Goal: Information Seeking & Learning: Learn about a topic

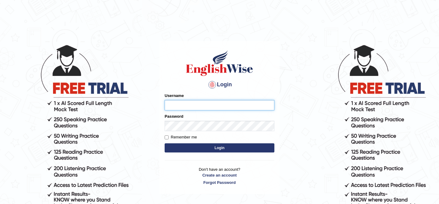
type input "kunwarrupesh"
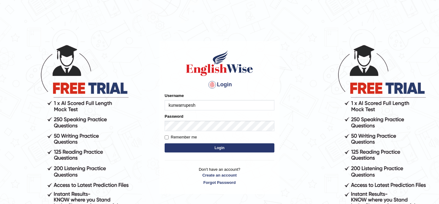
click at [240, 150] on button "Login" at bounding box center [219, 147] width 110 height 9
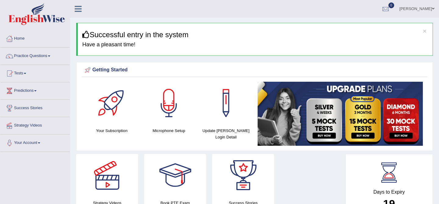
click at [76, 4] on link at bounding box center [78, 8] width 16 height 9
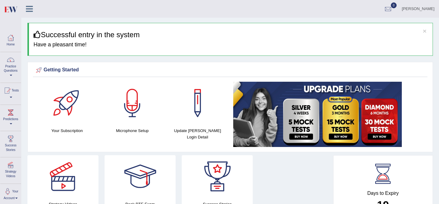
click at [27, 6] on icon at bounding box center [29, 9] width 7 height 8
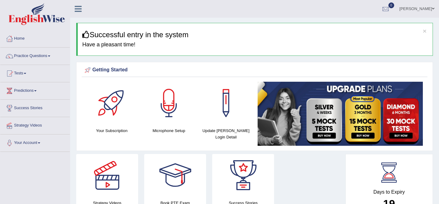
click at [39, 54] on link "Practice Questions" at bounding box center [34, 55] width 69 height 15
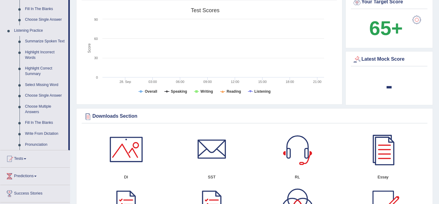
scroll to position [240, 0]
click at [41, 73] on link "Highlight Correct Summary" at bounding box center [45, 71] width 46 height 16
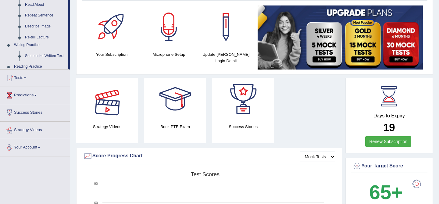
scroll to position [168, 0]
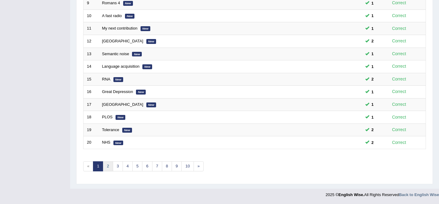
click at [105, 163] on link "2" at bounding box center [108, 166] width 10 height 10
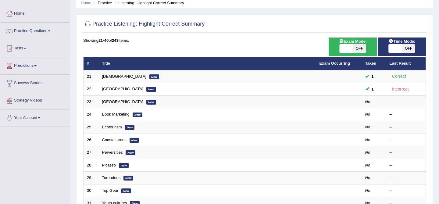
scroll to position [30, 0]
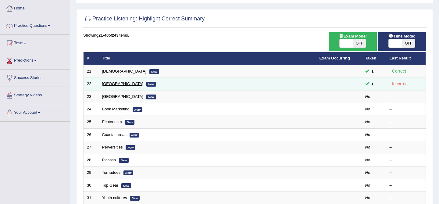
click at [110, 83] on link "Antarctica" at bounding box center [122, 83] width 41 height 5
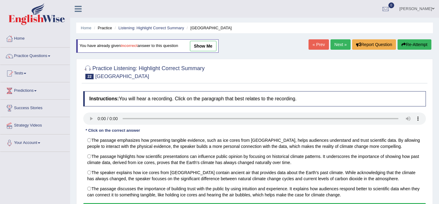
scroll to position [1, 0]
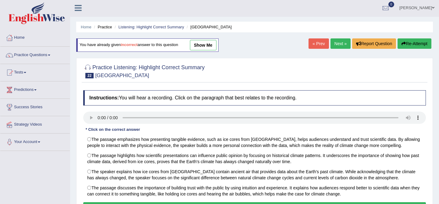
click at [202, 44] on link "show me" at bounding box center [203, 45] width 26 height 10
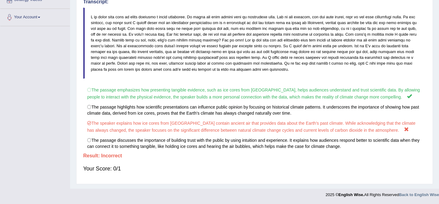
scroll to position [0, 0]
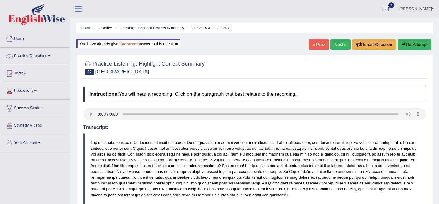
click at [339, 44] on link "Next »" at bounding box center [340, 44] width 20 height 10
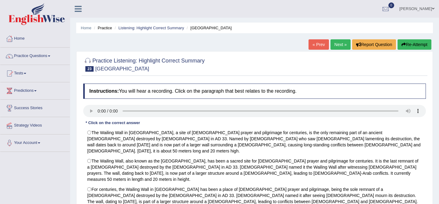
click at [317, 42] on link "« Prev" at bounding box center [318, 44] width 20 height 10
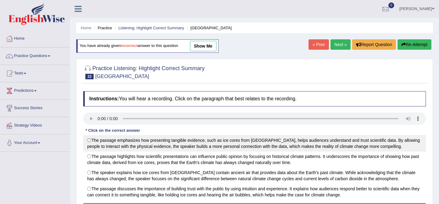
click at [245, 144] on label "The passage emphasizes how presenting tangible evidence, such as ice cores from…" at bounding box center [254, 143] width 342 height 16
radio input "true"
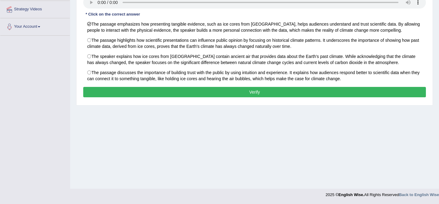
click at [249, 90] on button "Verify" at bounding box center [254, 92] width 342 height 10
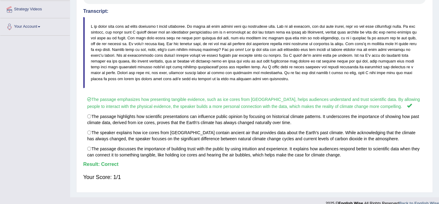
scroll to position [0, 0]
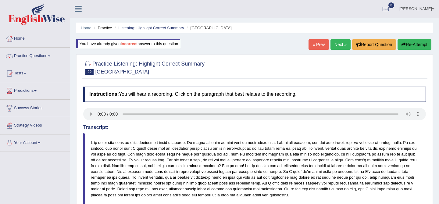
click at [337, 42] on link "Next »" at bounding box center [340, 44] width 20 height 10
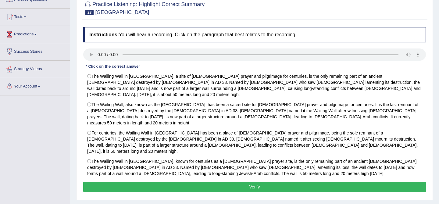
scroll to position [56, 0]
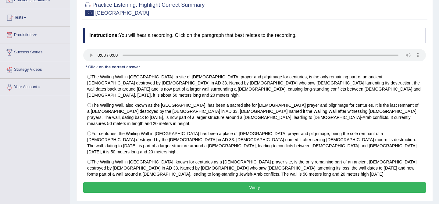
click at [192, 182] on button "Verify" at bounding box center [254, 187] width 342 height 10
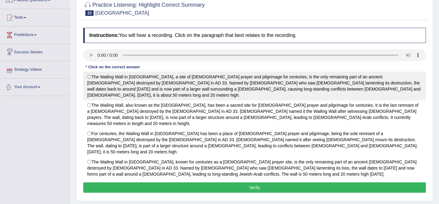
click at [124, 78] on label "The Wailing Wall in Jerusalem, a site of Jewish prayer and pilgrimage for centu…" at bounding box center [254, 86] width 342 height 29
radio input "true"
click at [256, 83] on label "The Wailing Wall in Jerusalem, a site of Jewish prayer and pilgrimage for centu…" at bounding box center [254, 86] width 342 height 29
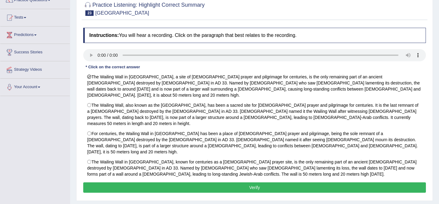
click at [217, 182] on button "Verify" at bounding box center [254, 187] width 342 height 10
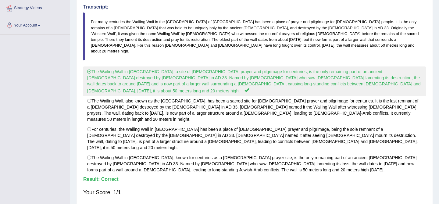
scroll to position [0, 0]
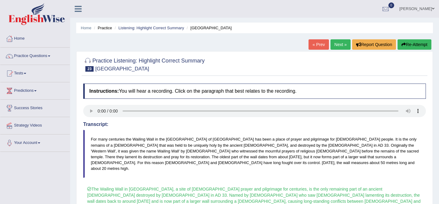
click at [338, 43] on link "Next »" at bounding box center [340, 44] width 20 height 10
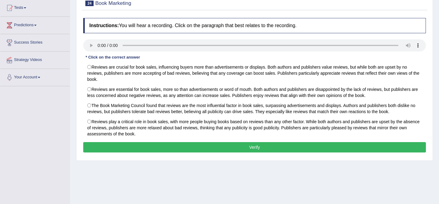
scroll to position [66, 0]
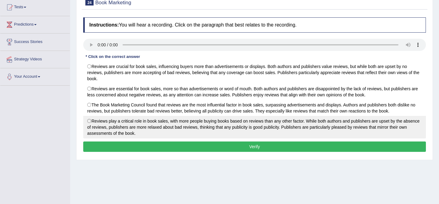
click at [119, 130] on label "Reviews play a critical role in book sales, with more people buying books based…" at bounding box center [254, 127] width 342 height 23
radio input "true"
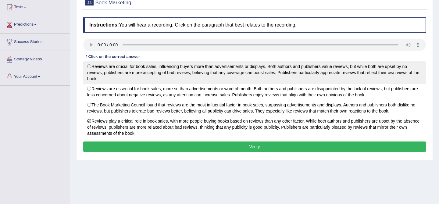
click at [160, 72] on label "Reviews are crucial for book sales, influencing buyers more than advertisements…" at bounding box center [254, 72] width 342 height 23
radio input "true"
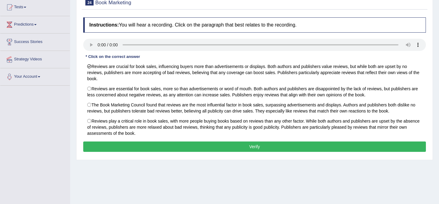
click at [183, 147] on button "Verify" at bounding box center [254, 146] width 342 height 10
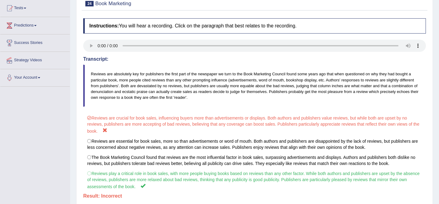
scroll to position [0, 0]
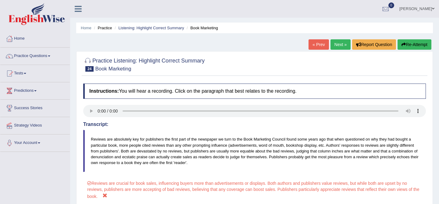
click at [412, 49] on button "Re-Attempt" at bounding box center [414, 44] width 34 height 10
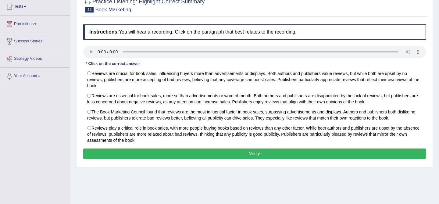
scroll to position [116, 0]
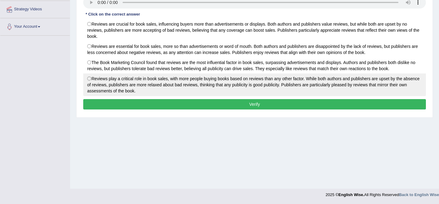
click at [271, 76] on label "Reviews play a critical role in book sales, with more people buying books based…" at bounding box center [254, 84] width 342 height 23
radio input "true"
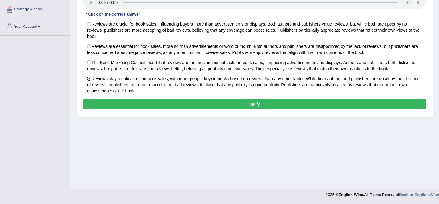
click at [241, 107] on button "Verify" at bounding box center [254, 104] width 342 height 10
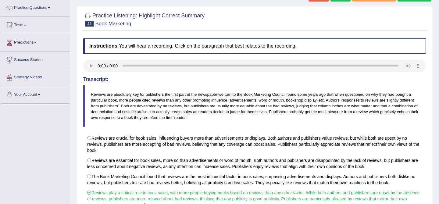
scroll to position [0, 0]
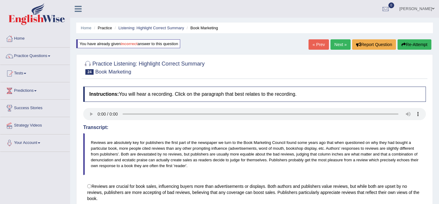
click at [339, 45] on link "Next »" at bounding box center [340, 44] width 20 height 10
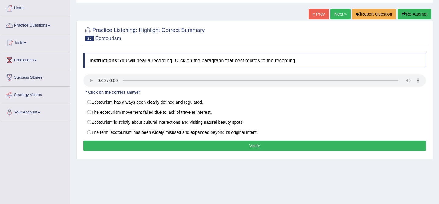
scroll to position [34, 0]
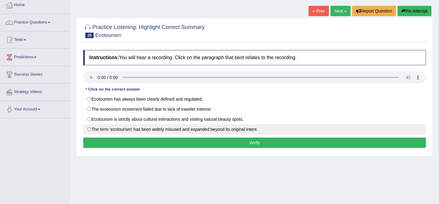
click at [90, 132] on label "The term 'ecotourism' has been widely misused and expanded beyond its original …" at bounding box center [254, 129] width 342 height 10
radio input "true"
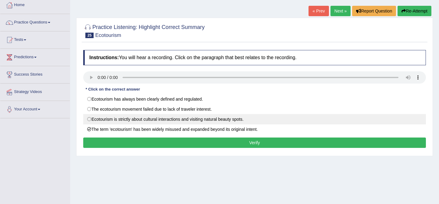
click at [97, 122] on label "Ecotourism is strictly about cultural interactions and visiting natural beauty …" at bounding box center [254, 119] width 342 height 10
radio input "true"
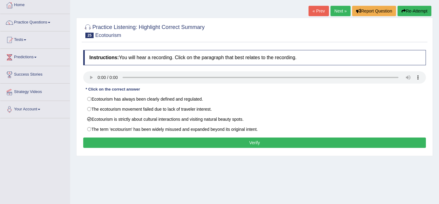
drag, startPoint x: 95, startPoint y: 132, endPoint x: 44, endPoint y: 140, distance: 51.1
click at [44, 140] on div "Toggle navigation Home Practice Questions Speaking Practice Read Aloud Repeat S…" at bounding box center [219, 124] width 439 height 317
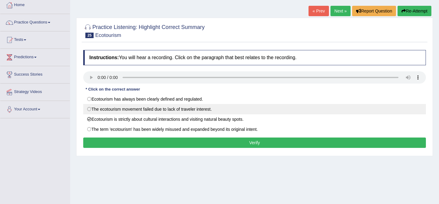
click at [195, 110] on label "The ecotourism movement failed due to lack of traveler interest." at bounding box center [254, 109] width 342 height 10
radio input "true"
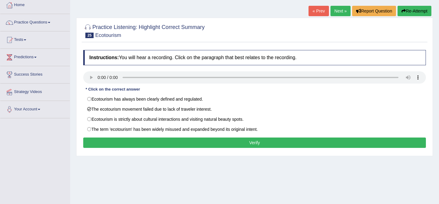
click at [225, 144] on button "Verify" at bounding box center [254, 142] width 342 height 10
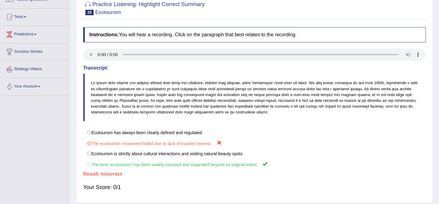
scroll to position [0, 0]
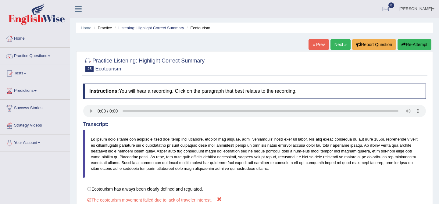
click at [409, 43] on button "Re-Attempt" at bounding box center [414, 44] width 34 height 10
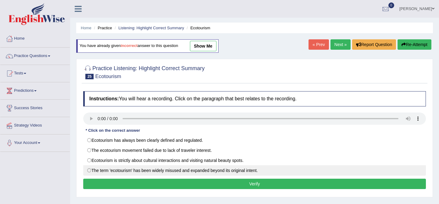
click at [253, 166] on label "The term 'ecotourism' has been widely misused and expanded beyond its original …" at bounding box center [254, 170] width 342 height 10
radio input "true"
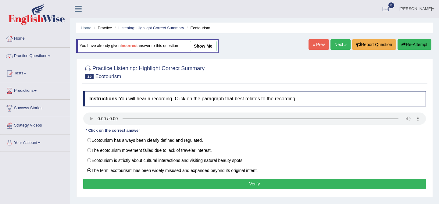
click at [248, 181] on button "Verify" at bounding box center [254, 183] width 342 height 10
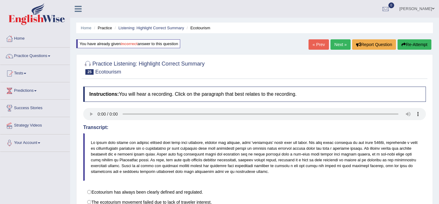
click at [342, 46] on link "Next »" at bounding box center [340, 44] width 20 height 10
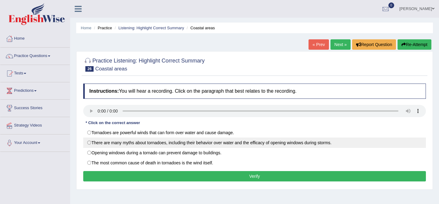
click at [202, 141] on label "There are many myths about tornadoes, including their behavior over water and t…" at bounding box center [254, 142] width 342 height 10
radio input "true"
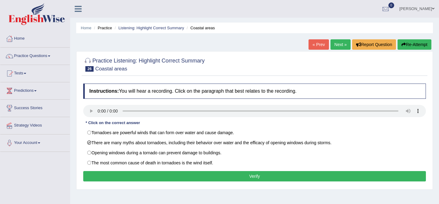
click at [219, 176] on button "Verify" at bounding box center [254, 176] width 342 height 10
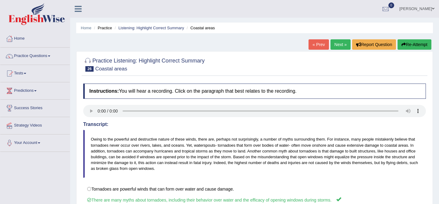
click at [333, 43] on link "Next »" at bounding box center [340, 44] width 20 height 10
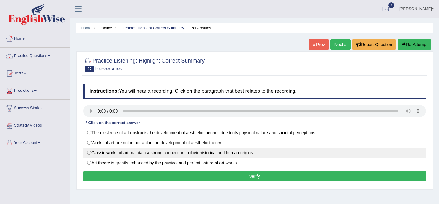
click at [134, 150] on label "Classic works of art maintain a strong connection to their historical and human…" at bounding box center [254, 152] width 342 height 10
radio input "true"
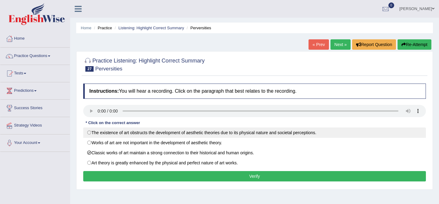
click at [158, 134] on label "The existence of art obstructs the development of aesthetic theories due to its…" at bounding box center [254, 132] width 342 height 10
radio input "true"
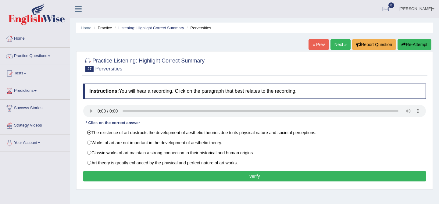
click at [175, 176] on button "Verify" at bounding box center [254, 176] width 342 height 10
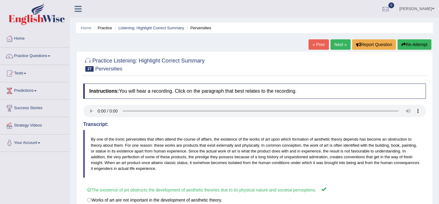
scroll to position [29, 0]
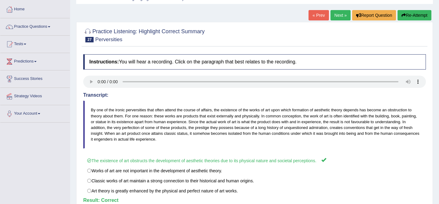
click at [336, 16] on link "Next »" at bounding box center [340, 15] width 20 height 10
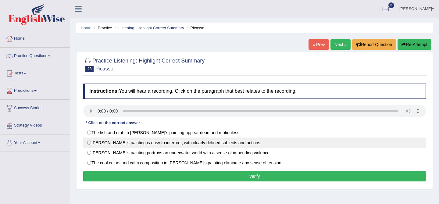
click at [225, 146] on label "Picasso's painting is easy to interpret, with clearly defined subjects and acti…" at bounding box center [254, 142] width 342 height 10
radio input "true"
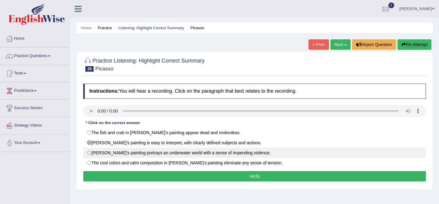
click at [199, 154] on label "Picasso's painting portrays an underwater world with a sense of impending viole…" at bounding box center [254, 152] width 342 height 10
radio input "true"
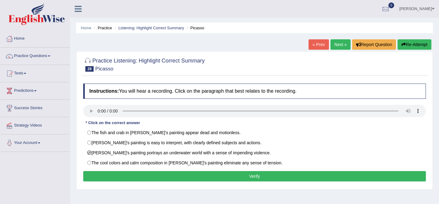
click at [107, 181] on button "Verify" at bounding box center [254, 176] width 342 height 10
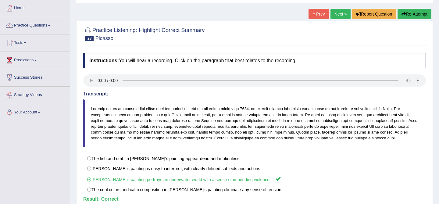
scroll to position [29, 0]
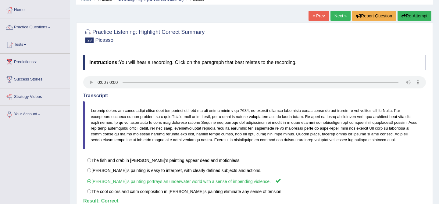
click at [339, 14] on link "Next »" at bounding box center [340, 16] width 20 height 10
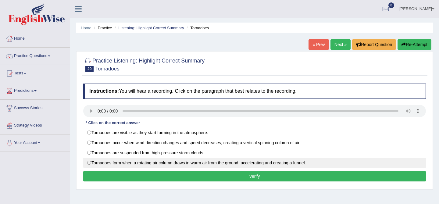
click at [165, 163] on label "Tornadoes form when a rotating air column draws in warm air from the ground, ac…" at bounding box center [254, 162] width 342 height 10
radio input "true"
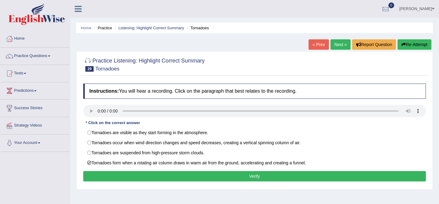
click at [216, 182] on div "Instructions: You will hear a recording. Click on the paragraph that best relat…" at bounding box center [254, 133] width 345 height 106
click at [217, 178] on button "Verify" at bounding box center [254, 176] width 342 height 10
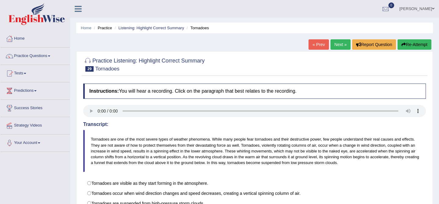
click at [335, 46] on link "Next »" at bounding box center [340, 44] width 20 height 10
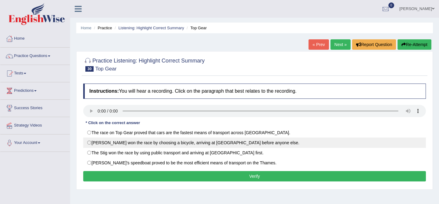
click at [175, 147] on label "[PERSON_NAME] won the race by choosing a bicycle, arriving at [GEOGRAPHIC_DATA]…" at bounding box center [254, 142] width 342 height 10
radio input "true"
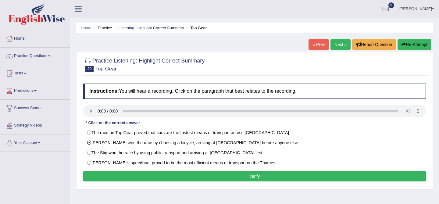
click at [181, 176] on button "Verify" at bounding box center [254, 176] width 342 height 10
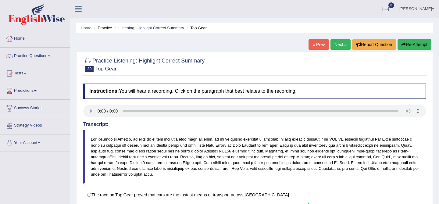
drag, startPoint x: 181, startPoint y: 176, endPoint x: 294, endPoint y: 135, distance: 120.2
click at [186, 176] on div "Saving your answer..." at bounding box center [219, 102] width 439 height 204
drag, startPoint x: 323, startPoint y: 76, endPoint x: 323, endPoint y: 71, distance: 5.5
click at [323, 76] on div "Practice Listening: Highlight Correct Summary 30 Top Gear Instructions: You wil…" at bounding box center [254, 157] width 356 height 213
click at [339, 44] on link "Next »" at bounding box center [340, 44] width 20 height 10
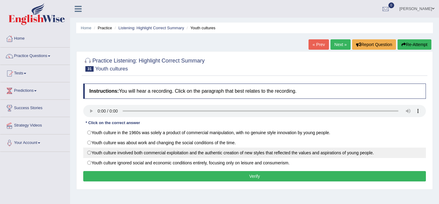
click at [96, 154] on label "Youth culture involved both commercial exploitation and the authentic creation …" at bounding box center [254, 152] width 342 height 10
radio input "true"
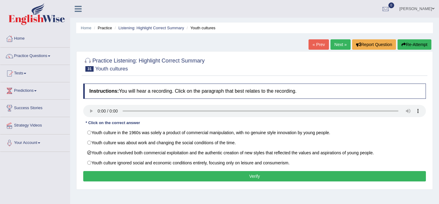
click at [168, 174] on button "Verify" at bounding box center [254, 176] width 342 height 10
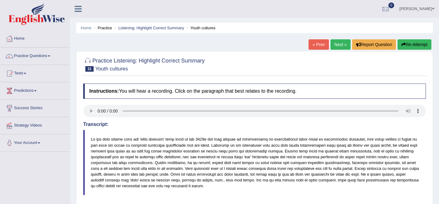
click at [332, 43] on link "Next »" at bounding box center [340, 44] width 20 height 10
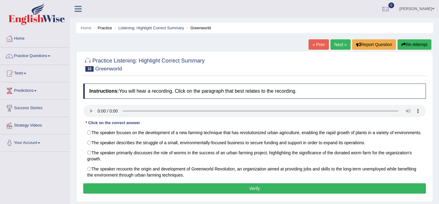
click at [188, 193] on button "Verify" at bounding box center [254, 188] width 342 height 10
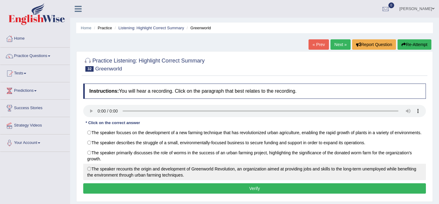
click at [167, 180] on label "The speaker recounts the origin and development of Greenworld Revolution, an or…" at bounding box center [254, 172] width 342 height 16
radio input "true"
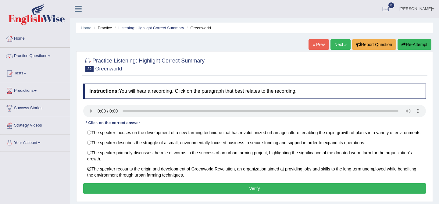
click at [198, 193] on button "Verify" at bounding box center [254, 188] width 342 height 10
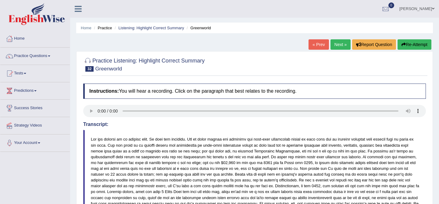
click at [333, 41] on link "Next »" at bounding box center [340, 44] width 20 height 10
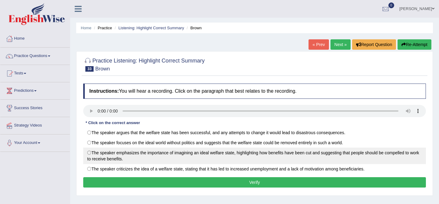
click at [195, 160] on label "The speaker emphasizes the importance of imagining an ideal welfare state, high…" at bounding box center [254, 155] width 342 height 16
radio input "true"
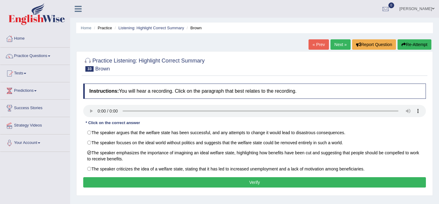
click at [193, 185] on button "Verify" at bounding box center [254, 182] width 342 height 10
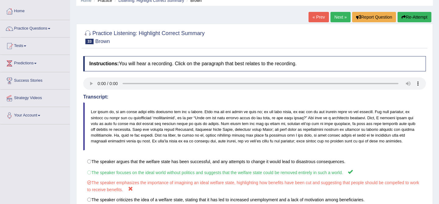
scroll to position [26, 0]
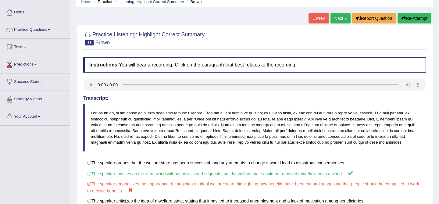
click at [418, 22] on button "Re-Attempt" at bounding box center [414, 18] width 34 height 10
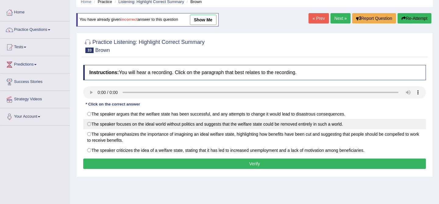
scroll to position [26, 0]
click at [227, 124] on label "The speaker focuses on the ideal world without politics and suggests that the w…" at bounding box center [254, 124] width 342 height 10
radio input "true"
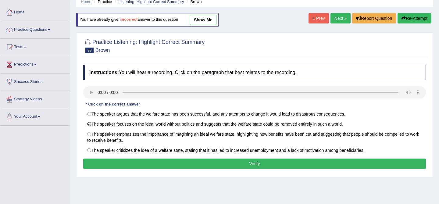
click at [236, 165] on button "Verify" at bounding box center [254, 163] width 342 height 10
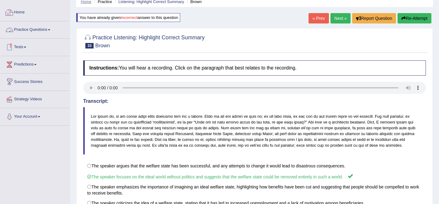
click at [83, 2] on link "Home" at bounding box center [86, 1] width 11 height 5
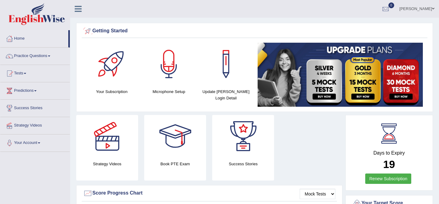
click at [79, 7] on icon at bounding box center [78, 9] width 7 height 8
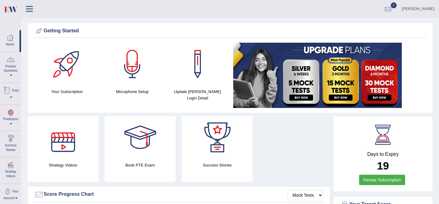
click at [12, 70] on link "Practice Questions" at bounding box center [10, 66] width 21 height 29
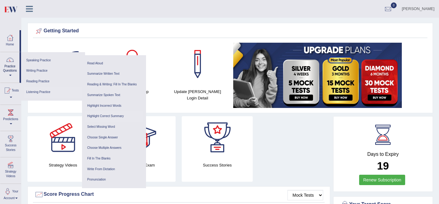
click at [109, 117] on link "Highlight Correct Summary" at bounding box center [114, 116] width 58 height 11
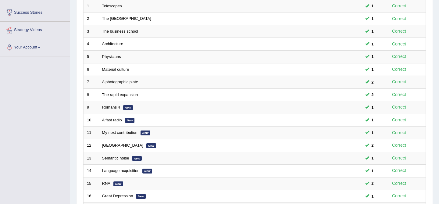
scroll to position [199, 0]
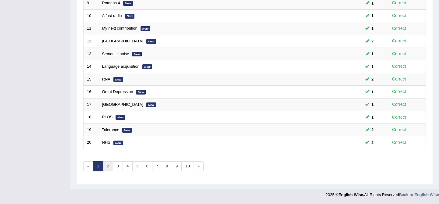
click at [106, 165] on link "2" at bounding box center [108, 166] width 10 height 10
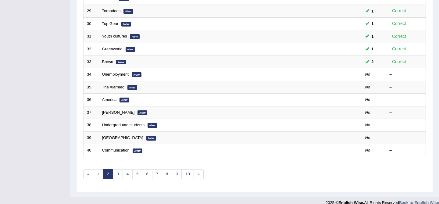
scroll to position [199, 0]
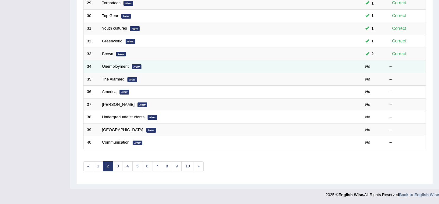
click at [116, 68] on link "Unemployment" at bounding box center [115, 66] width 26 height 5
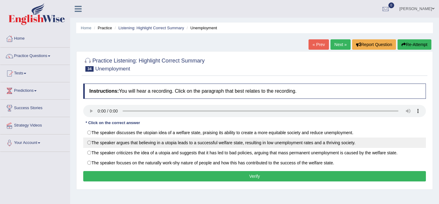
click at [237, 144] on label "The speaker argues that believing in a utopia leads to a successful welfare sta…" at bounding box center [254, 142] width 342 height 10
radio input "true"
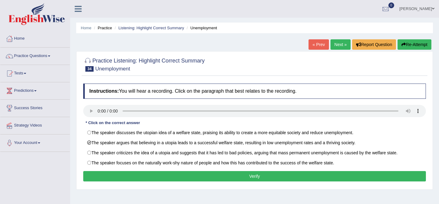
click at [224, 178] on button "Verify" at bounding box center [254, 176] width 342 height 10
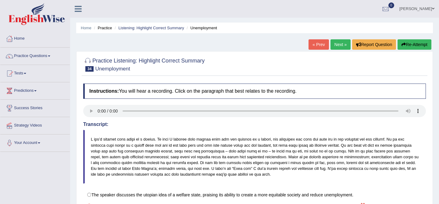
click at [410, 41] on button "Re-Attempt" at bounding box center [414, 44] width 34 height 10
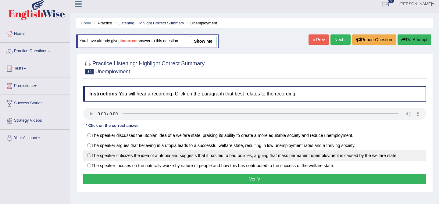
click at [254, 159] on label "The speaker criticizes the idea of a utopia and suggests that it has led to bad…" at bounding box center [254, 155] width 342 height 10
radio input "true"
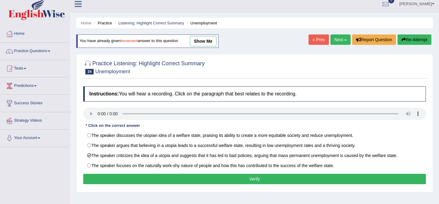
click at [244, 181] on button "Verify" at bounding box center [254, 179] width 342 height 10
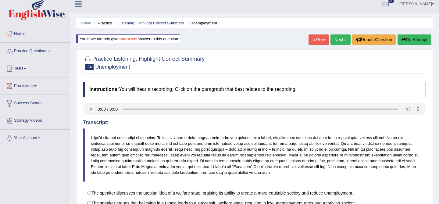
click at [334, 37] on link "Next »" at bounding box center [340, 39] width 20 height 10
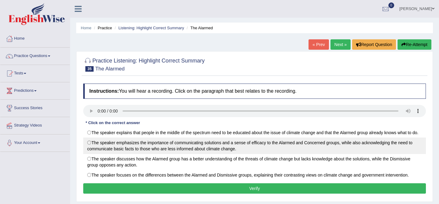
click at [309, 154] on label "The speaker emphasizes the importance of communicating solutions and a sense of…" at bounding box center [254, 145] width 342 height 16
radio input "true"
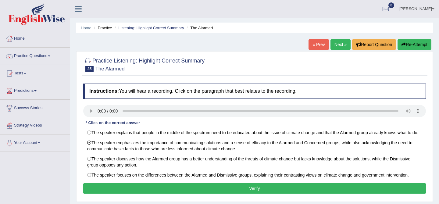
click at [286, 190] on button "Verify" at bounding box center [254, 188] width 342 height 10
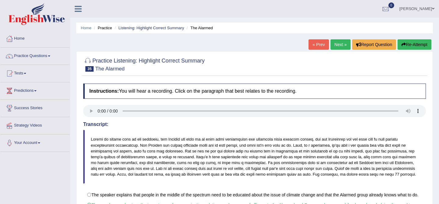
click at [340, 43] on link "Next »" at bounding box center [340, 44] width 20 height 10
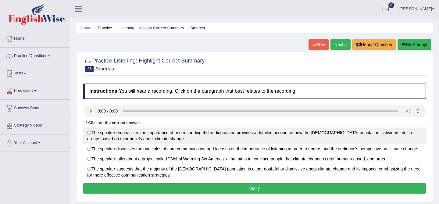
click at [231, 136] on label "The speaker emphasizes the importance of understanding the audience and provide…" at bounding box center [254, 135] width 342 height 16
radio input "true"
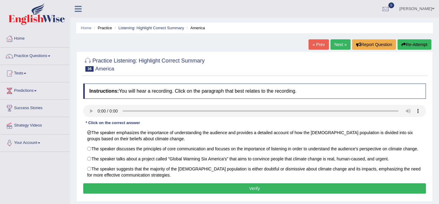
click at [228, 193] on button "Verify" at bounding box center [254, 188] width 342 height 10
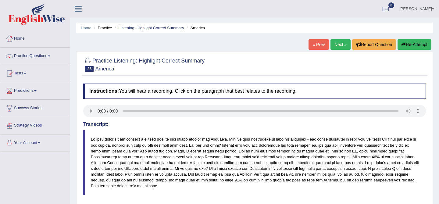
click at [335, 44] on link "Next »" at bounding box center [340, 44] width 20 height 10
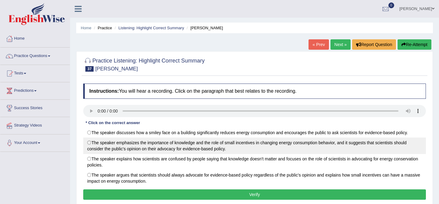
click at [224, 151] on label "The speaker emphasizes the importance of knowledge and the role of small incent…" at bounding box center [254, 145] width 342 height 16
radio input "true"
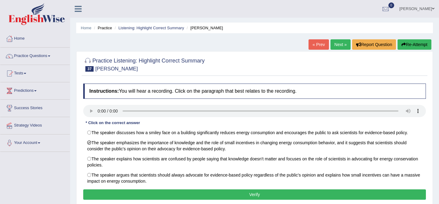
click at [223, 191] on button "Verify" at bounding box center [254, 194] width 342 height 10
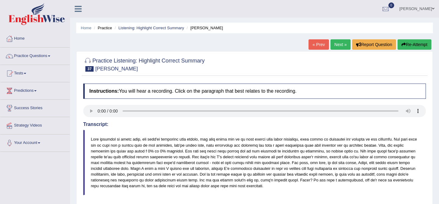
click at [335, 46] on link "Next »" at bounding box center [340, 44] width 20 height 10
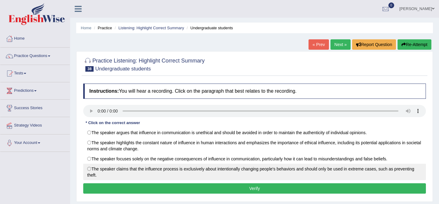
click at [110, 172] on label "The speaker claims that the influence process is exclusively about intentionall…" at bounding box center [254, 172] width 342 height 16
radio input "true"
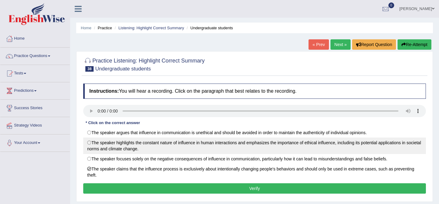
click at [212, 149] on label "The speaker highlights the constant nature of influence in human interactions a…" at bounding box center [254, 145] width 342 height 16
radio input "true"
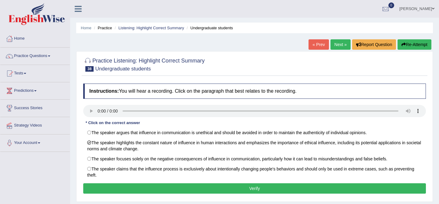
click at [202, 187] on button "Verify" at bounding box center [254, 188] width 342 height 10
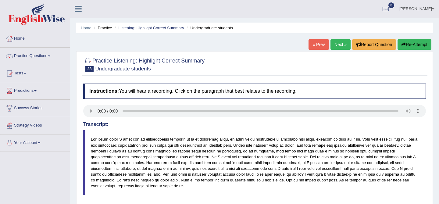
click at [335, 46] on link "Next »" at bounding box center [340, 44] width 20 height 10
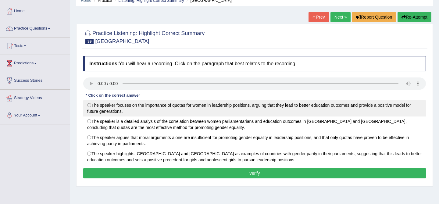
scroll to position [32, 0]
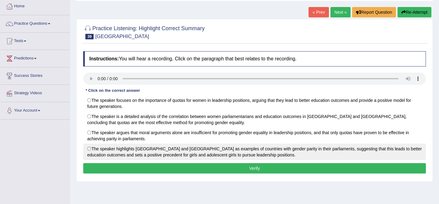
click at [287, 151] on label "The speaker highlights Rwanda and Bolivia as examples of countries with gender …" at bounding box center [254, 151] width 342 height 16
radio input "true"
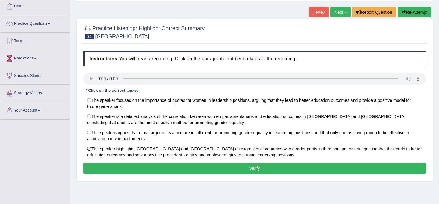
click at [243, 171] on button "Verify" at bounding box center [254, 168] width 342 height 10
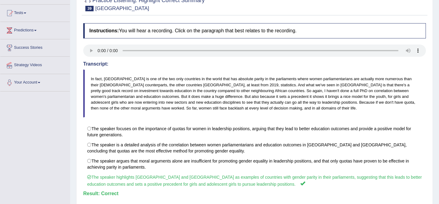
scroll to position [0, 0]
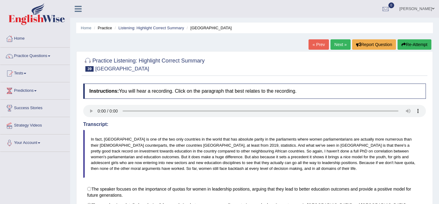
click at [339, 46] on link "Next »" at bounding box center [340, 44] width 20 height 10
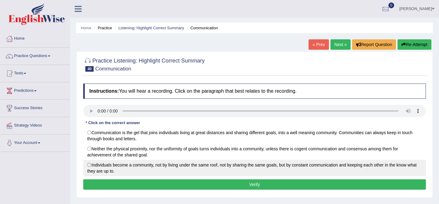
click at [186, 162] on label "Individuals become a community, not by living under the same roof, not by shari…" at bounding box center [254, 168] width 342 height 16
radio input "true"
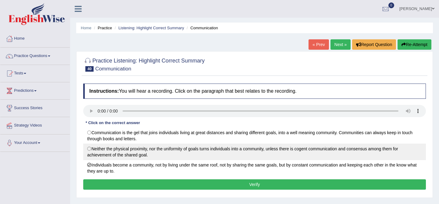
click at [188, 152] on label "Neither the physical proximity, nor the uniformity of goals turns individuals i…" at bounding box center [254, 151] width 342 height 16
radio input "true"
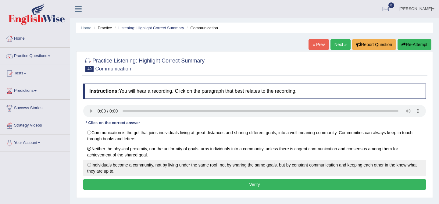
click at [231, 164] on label "Individuals become a community, not by living under the same roof, not by shari…" at bounding box center [254, 168] width 342 height 16
radio input "true"
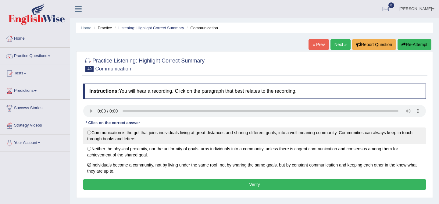
click at [168, 137] on label "Communication is the gel that joins individuals living at great distances and s…" at bounding box center [254, 135] width 342 height 16
radio input "true"
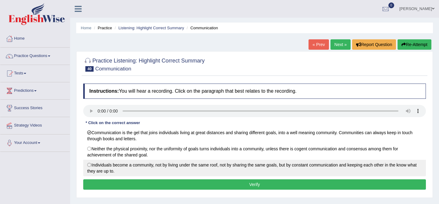
click at [182, 168] on label "Individuals become a community, not by living under the same roof, not by shari…" at bounding box center [254, 168] width 342 height 16
radio input "true"
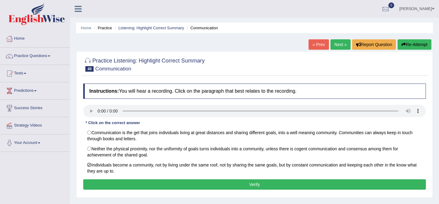
click at [181, 185] on button "Verify" at bounding box center [254, 184] width 342 height 10
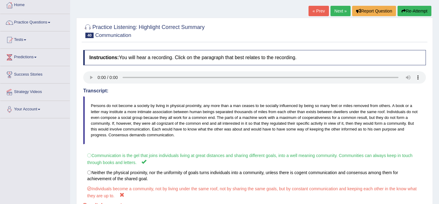
scroll to position [32, 0]
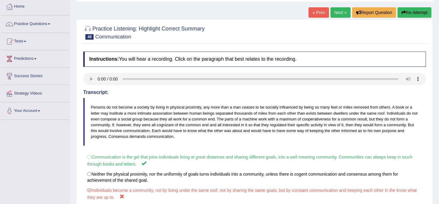
click at [413, 15] on button "Re-Attempt" at bounding box center [414, 12] width 34 height 10
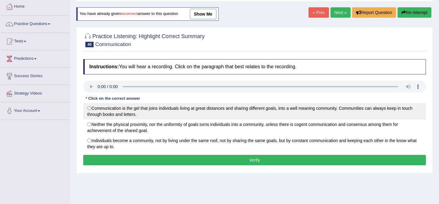
scroll to position [32, 0]
click at [181, 113] on label "Communication is the gel that joins individuals living at great distances and s…" at bounding box center [254, 111] width 342 height 16
radio input "true"
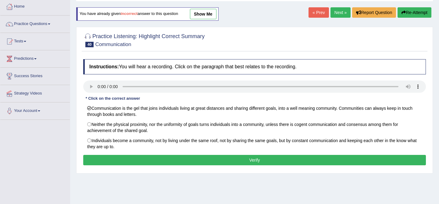
click at [190, 159] on button "Verify" at bounding box center [254, 160] width 342 height 10
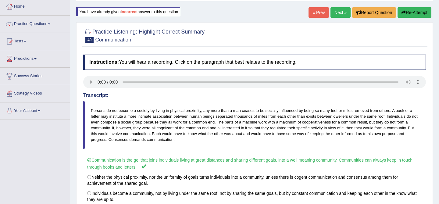
scroll to position [0, 0]
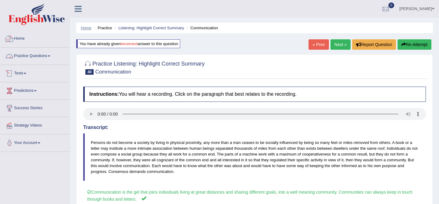
click at [81, 29] on link "Home" at bounding box center [86, 28] width 11 height 5
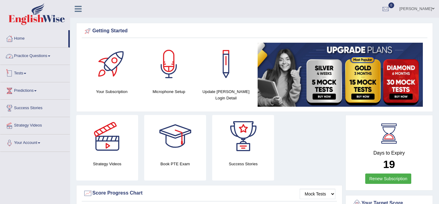
click at [26, 55] on link "Practice Questions" at bounding box center [34, 55] width 69 height 15
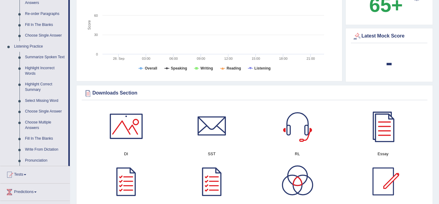
scroll to position [230, 0]
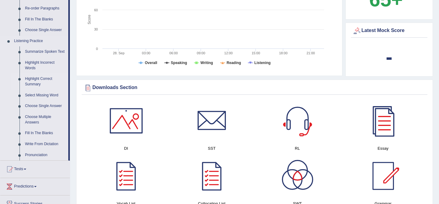
click at [36, 85] on link "Highlight Correct Summary" at bounding box center [45, 81] width 46 height 16
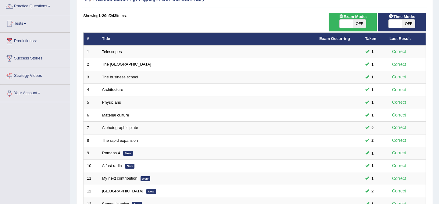
scroll to position [199, 0]
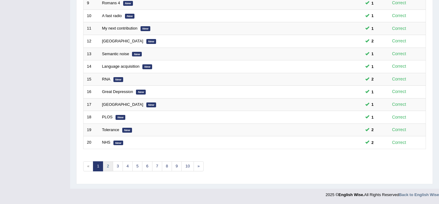
click at [109, 167] on link "2" at bounding box center [108, 166] width 10 height 10
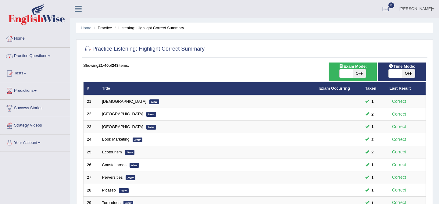
click at [42, 54] on link "Practice Questions" at bounding box center [34, 55] width 69 height 15
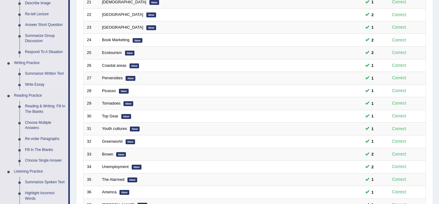
scroll to position [103, 0]
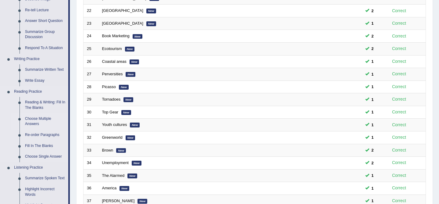
click at [41, 116] on link "Choose Multiple Answers" at bounding box center [45, 121] width 46 height 16
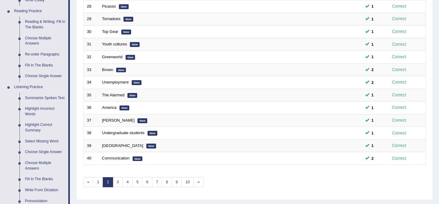
scroll to position [278, 0]
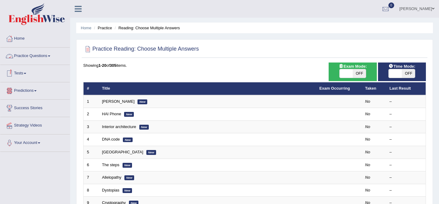
click at [38, 54] on link "Practice Questions" at bounding box center [34, 55] width 69 height 15
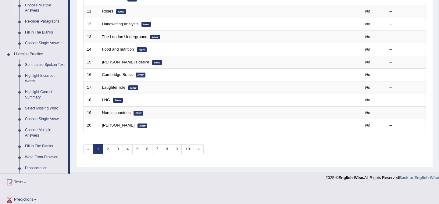
scroll to position [217, 0]
click at [32, 136] on link "Choose Multiple Answers" at bounding box center [45, 132] width 46 height 16
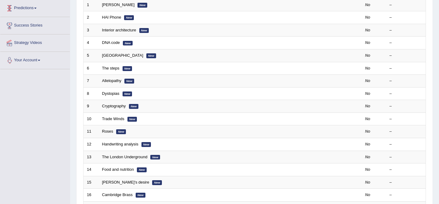
scroll to position [176, 0]
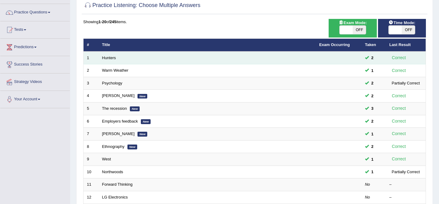
scroll to position [43, 0]
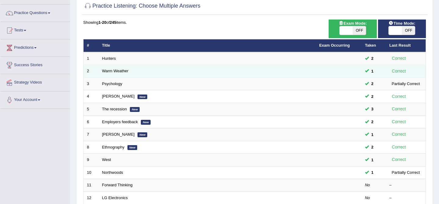
click at [369, 72] on span "1" at bounding box center [372, 71] width 7 height 6
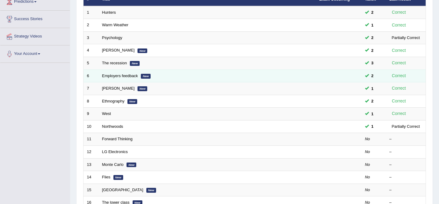
scroll to position [92, 0]
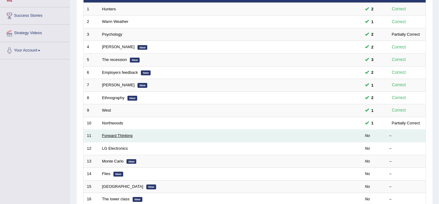
click at [115, 138] on link "Forward Thinking" at bounding box center [117, 135] width 30 height 5
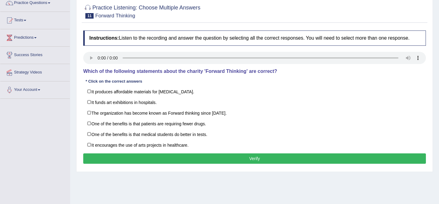
scroll to position [54, 0]
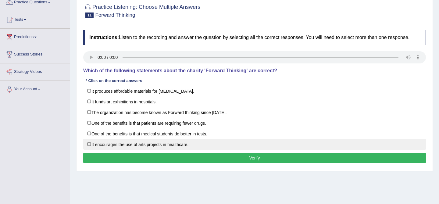
click at [164, 149] on label "It encourages the use of arts projects in healthcare." at bounding box center [254, 144] width 342 height 11
checkbox input "true"
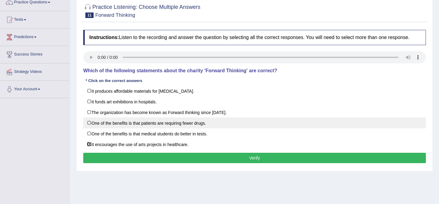
click at [160, 128] on label "One of the benefits is that patients are requiring fewer drugs." at bounding box center [254, 122] width 342 height 11
checkbox input "true"
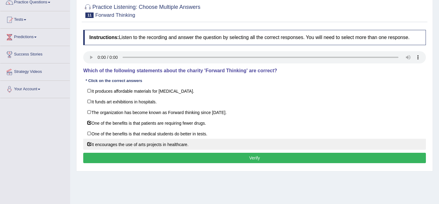
click at [148, 150] on label "It encourages the use of arts projects in healthcare." at bounding box center [254, 144] width 342 height 11
checkbox input "false"
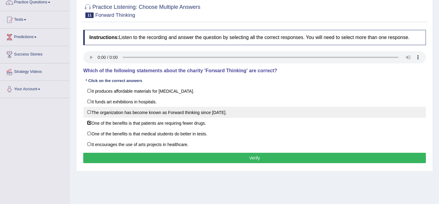
click at [156, 118] on label "The organization has become known as Forward thinking since [DATE]." at bounding box center [254, 112] width 342 height 11
click at [164, 118] on label "The organization has become known as Forward thinking since [DATE]." at bounding box center [254, 112] width 342 height 11
checkbox input "false"
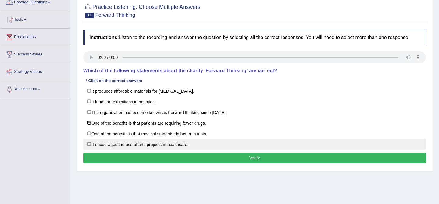
click at [157, 150] on label "It encourages the use of arts projects in healthcare." at bounding box center [254, 144] width 342 height 11
checkbox input "true"
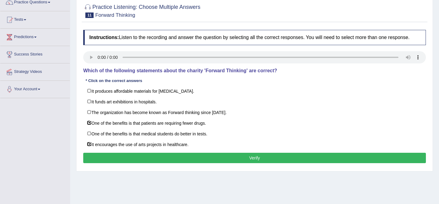
click at [208, 163] on button "Verify" at bounding box center [254, 158] width 342 height 10
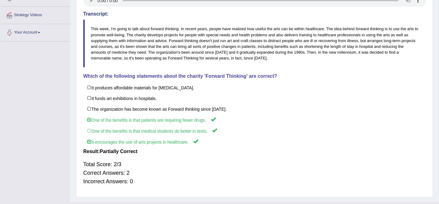
scroll to position [108, 0]
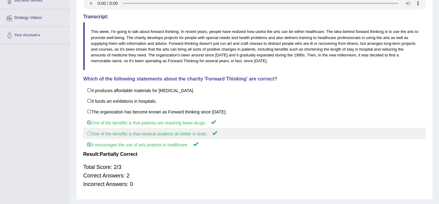
click at [199, 137] on label "One of the benefits is that medical students do better in tests." at bounding box center [254, 133] width 342 height 11
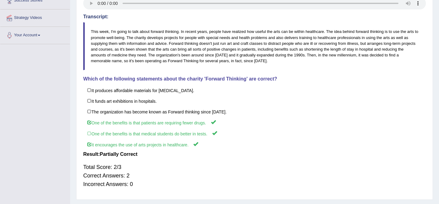
scroll to position [0, 0]
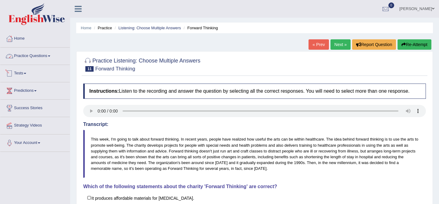
click at [36, 51] on link "Practice Questions" at bounding box center [34, 55] width 69 height 15
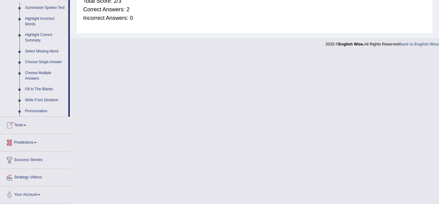
scroll to position [272, 0]
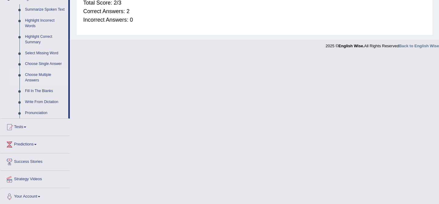
click at [45, 82] on link "Choose Multiple Answers" at bounding box center [45, 77] width 46 height 16
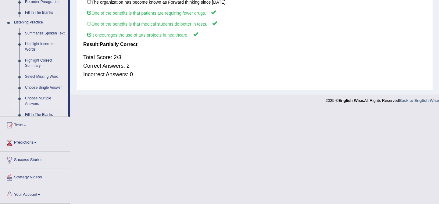
scroll to position [129, 0]
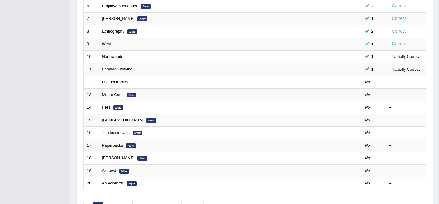
scroll to position [199, 0]
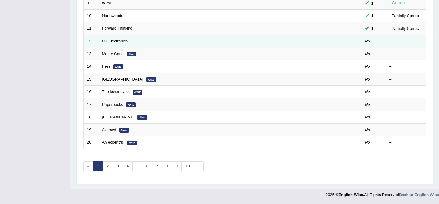
click at [116, 41] on link "LG Electronics" at bounding box center [115, 41] width 26 height 5
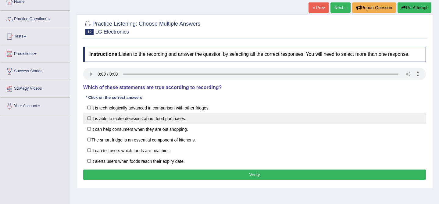
scroll to position [44, 0]
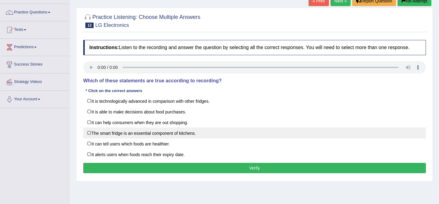
click at [132, 138] on label "The smart fridge is an essential component of kitchens." at bounding box center [254, 132] width 342 height 11
checkbox input "true"
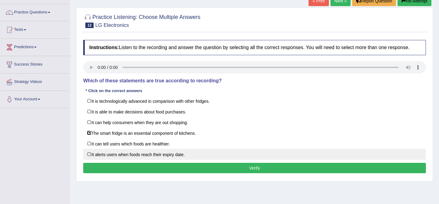
click at [114, 160] on label "It alerts users when foods reach their expiry date." at bounding box center [254, 154] width 342 height 11
checkbox input "true"
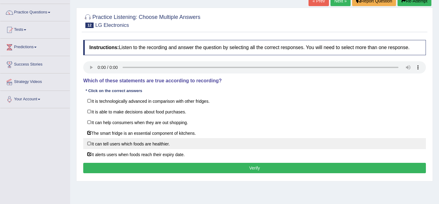
click at [156, 149] on label "It can tell users which foods are healthier." at bounding box center [254, 143] width 342 height 11
checkbox input "true"
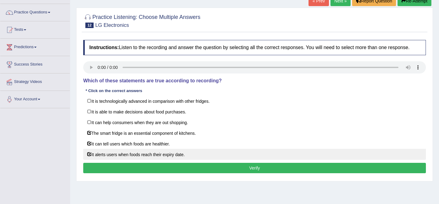
click at [145, 154] on label "It alerts users when foods reach their expiry date." at bounding box center [254, 154] width 342 height 11
checkbox input "false"
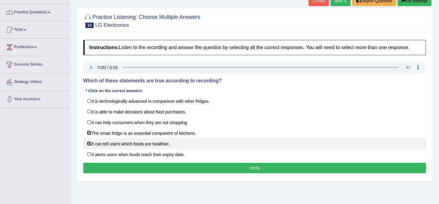
click at [145, 149] on label "It can tell users which foods are healthier." at bounding box center [254, 143] width 342 height 11
checkbox input "false"
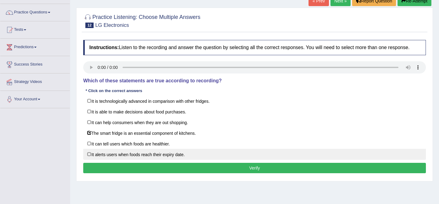
click at [144, 154] on label "It alerts users when foods reach their expiry date." at bounding box center [254, 154] width 342 height 11
checkbox input "true"
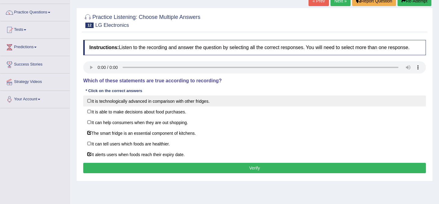
click at [148, 106] on label "It is technologically advanced in comparison with other fridges." at bounding box center [254, 100] width 342 height 11
click at [149, 106] on label "It is technologically advanced in comparison with other fridges." at bounding box center [254, 100] width 342 height 11
checkbox input "false"
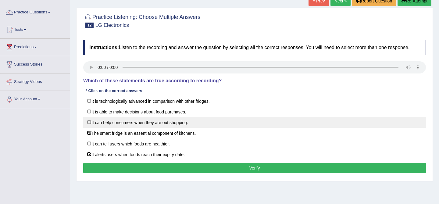
click at [143, 123] on label "It can help consumers when they are out shopping." at bounding box center [254, 122] width 342 height 11
checkbox input "true"
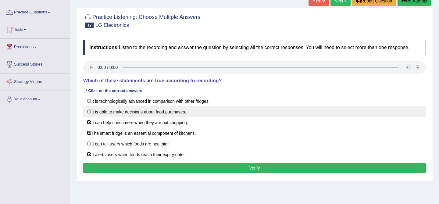
click at [145, 116] on label "It is able to make decisions about food purchases." at bounding box center [254, 111] width 342 height 11
checkbox input "true"
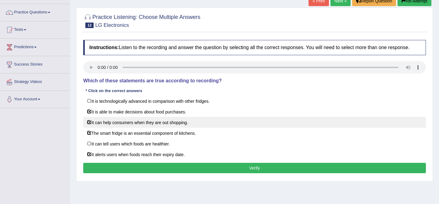
click at [145, 123] on label "It can help consumers when they are out shopping." at bounding box center [254, 122] width 342 height 11
checkbox input "false"
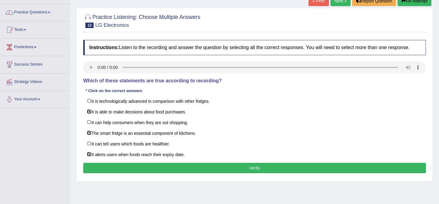
click at [162, 171] on button "Verify" at bounding box center [254, 168] width 342 height 10
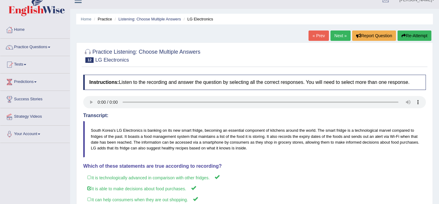
scroll to position [0, 0]
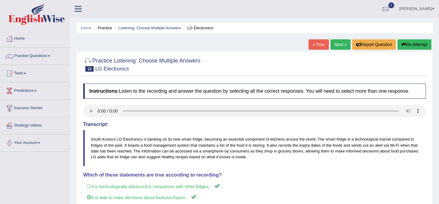
click at [342, 48] on link "Next »" at bounding box center [340, 44] width 20 height 10
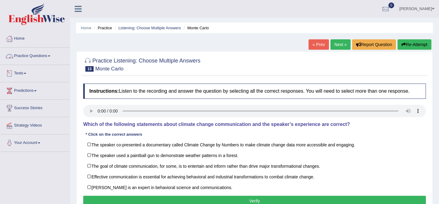
click at [38, 54] on link "Practice Questions" at bounding box center [34, 55] width 69 height 15
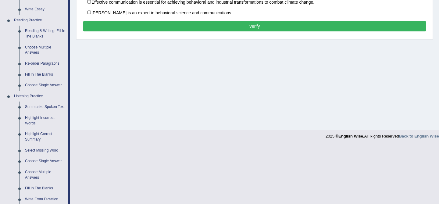
scroll to position [176, 0]
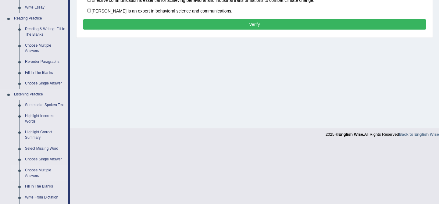
click at [41, 178] on link "Choose Multiple Answers" at bounding box center [45, 173] width 46 height 16
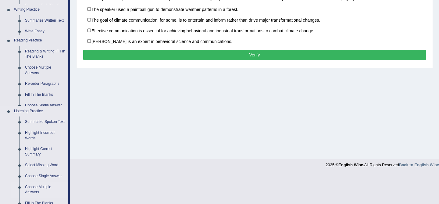
scroll to position [92, 0]
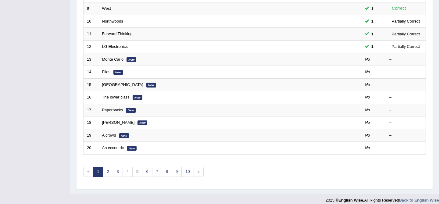
scroll to position [192, 0]
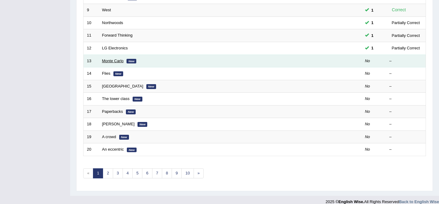
click at [110, 60] on link "Monte Carlo" at bounding box center [113, 60] width 22 height 5
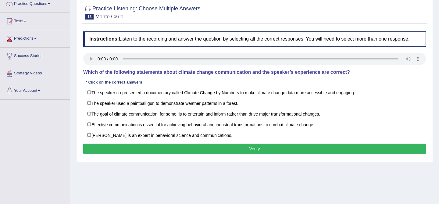
scroll to position [53, 0]
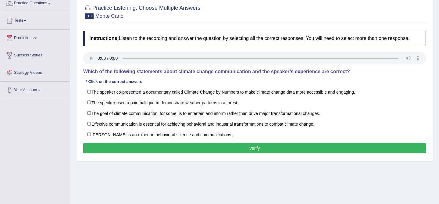
click at [42, 83] on link "Your Account" at bounding box center [34, 89] width 69 height 15
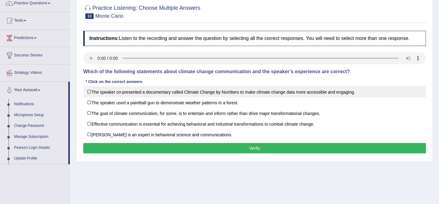
click at [223, 97] on label "The speaker co-presented a documentary called Climate Change by Numbers to make…" at bounding box center [254, 91] width 342 height 11
checkbox input "true"
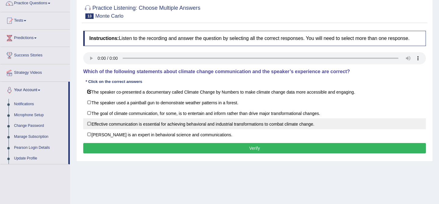
click at [198, 129] on label "Effective communication is essential for achieving behavioral and industrial tr…" at bounding box center [254, 123] width 342 height 11
checkbox input "true"
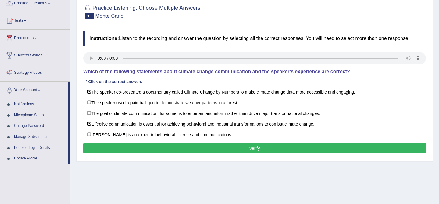
click at [152, 151] on button "Verify" at bounding box center [254, 148] width 342 height 10
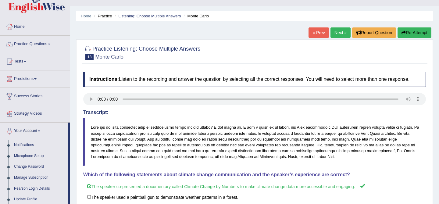
scroll to position [0, 0]
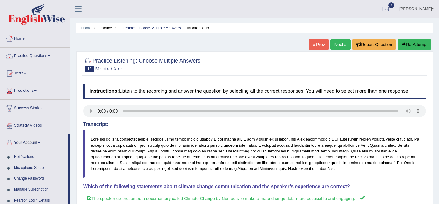
click at [335, 48] on link "Next »" at bounding box center [340, 44] width 20 height 10
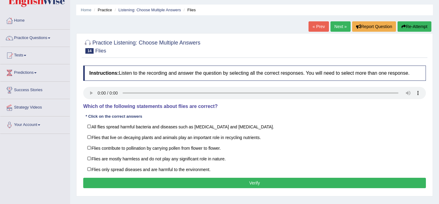
scroll to position [18, 0]
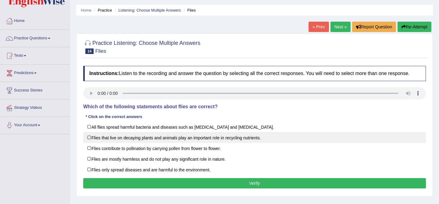
click at [125, 143] on label "Flies that live on decaying plants and animals play an important role in recycl…" at bounding box center [254, 137] width 342 height 11
checkbox input "true"
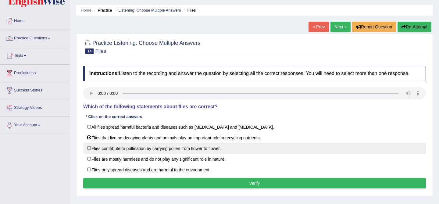
click at [129, 153] on label "Flies contribute to pollination by carrying pollen from flower to flower." at bounding box center [254, 148] width 342 height 11
checkbox input "true"
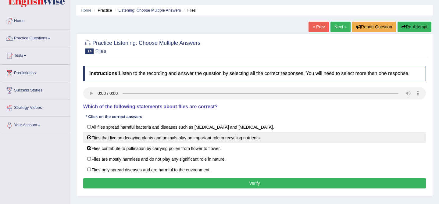
click at [132, 143] on label "Flies that live on decaying plants and animals play an important role in recycl…" at bounding box center [254, 137] width 342 height 11
click at [149, 143] on label "Flies that live on decaying plants and animals play an important role in recycl…" at bounding box center [254, 137] width 342 height 11
checkbox input "true"
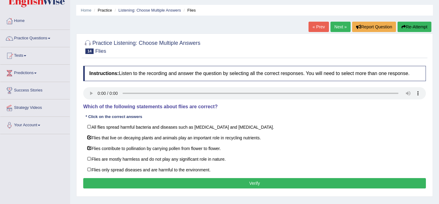
click at [309, 188] on button "Verify" at bounding box center [254, 183] width 342 height 10
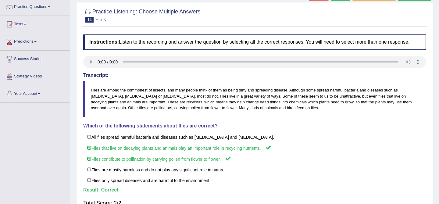
scroll to position [0, 0]
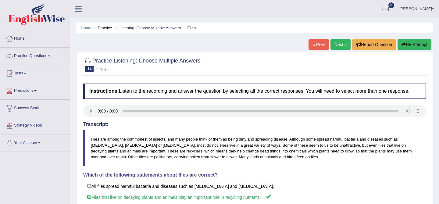
click at [335, 43] on link "Next »" at bounding box center [340, 44] width 20 height 10
